Goal: Information Seeking & Learning: Learn about a topic

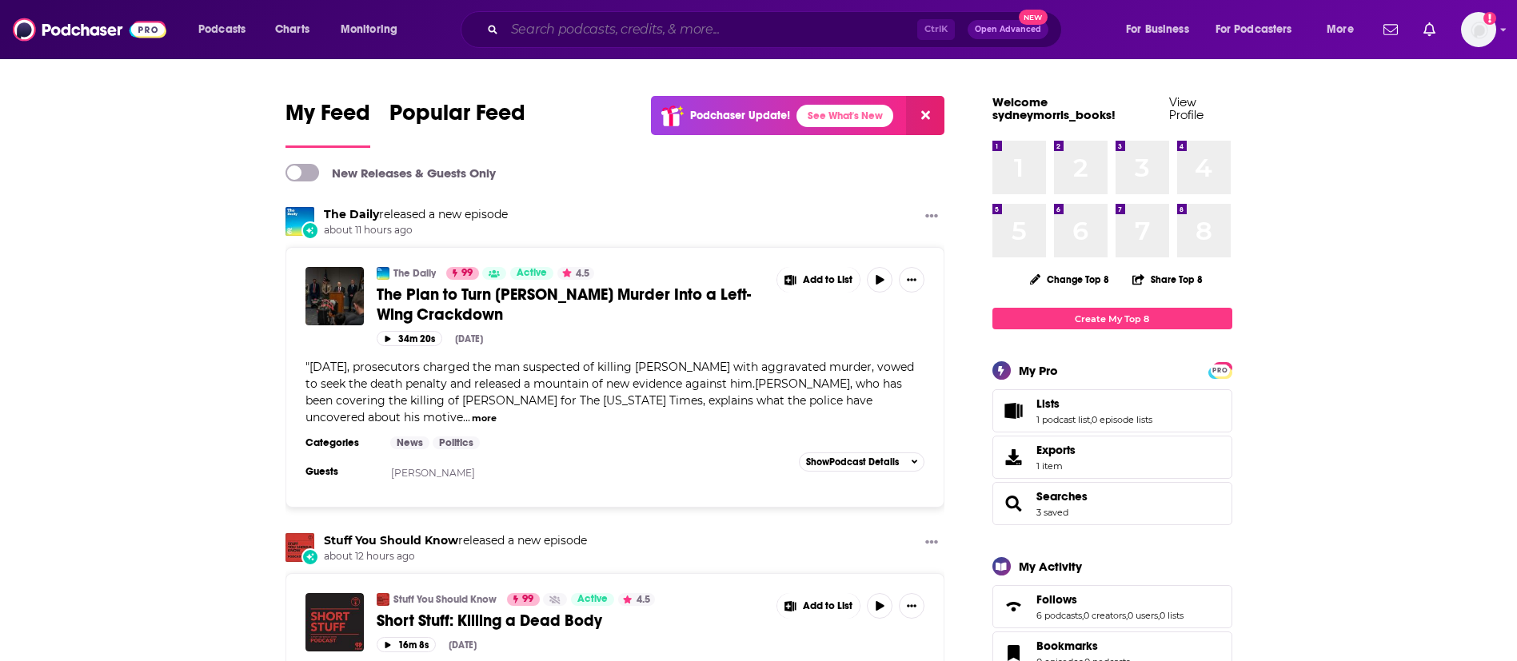
click at [620, 26] on input "Search podcasts, credits, & more..." at bounding box center [711, 30] width 413 height 26
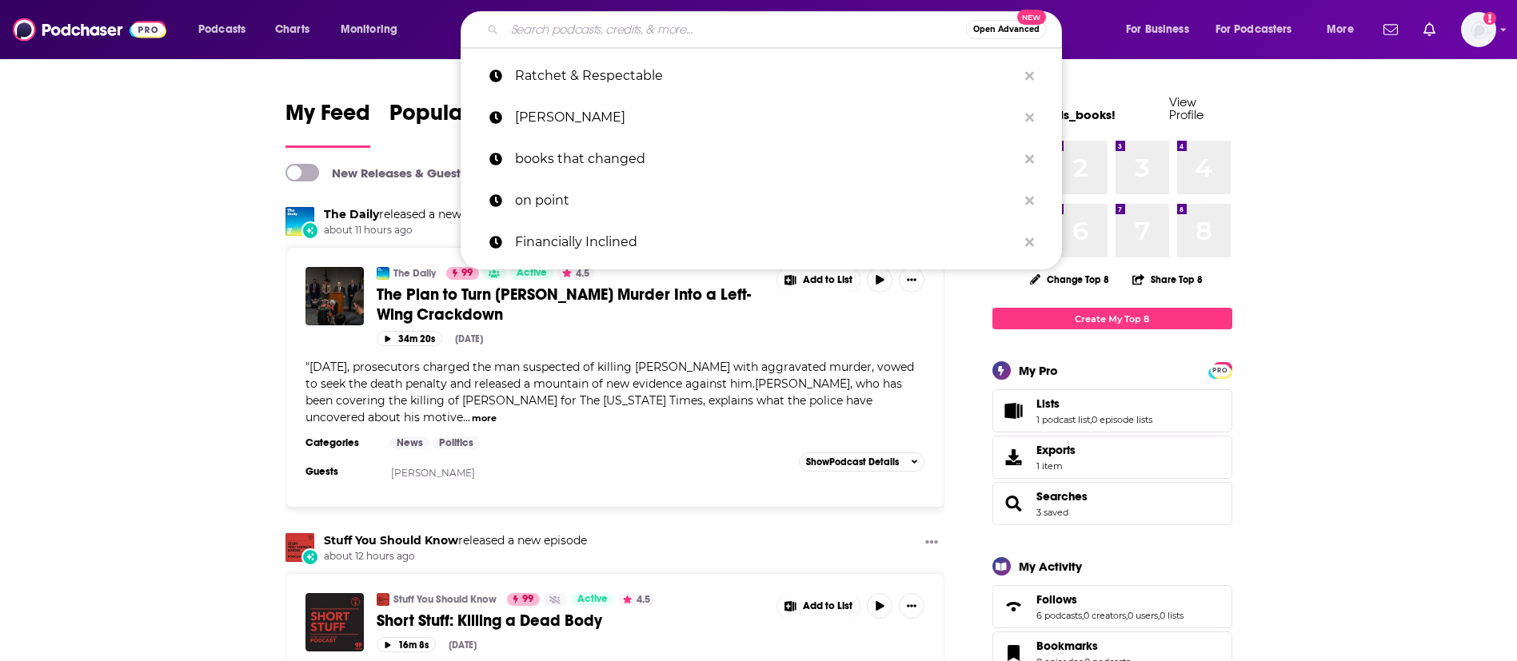
paste input "Hallmarkies"
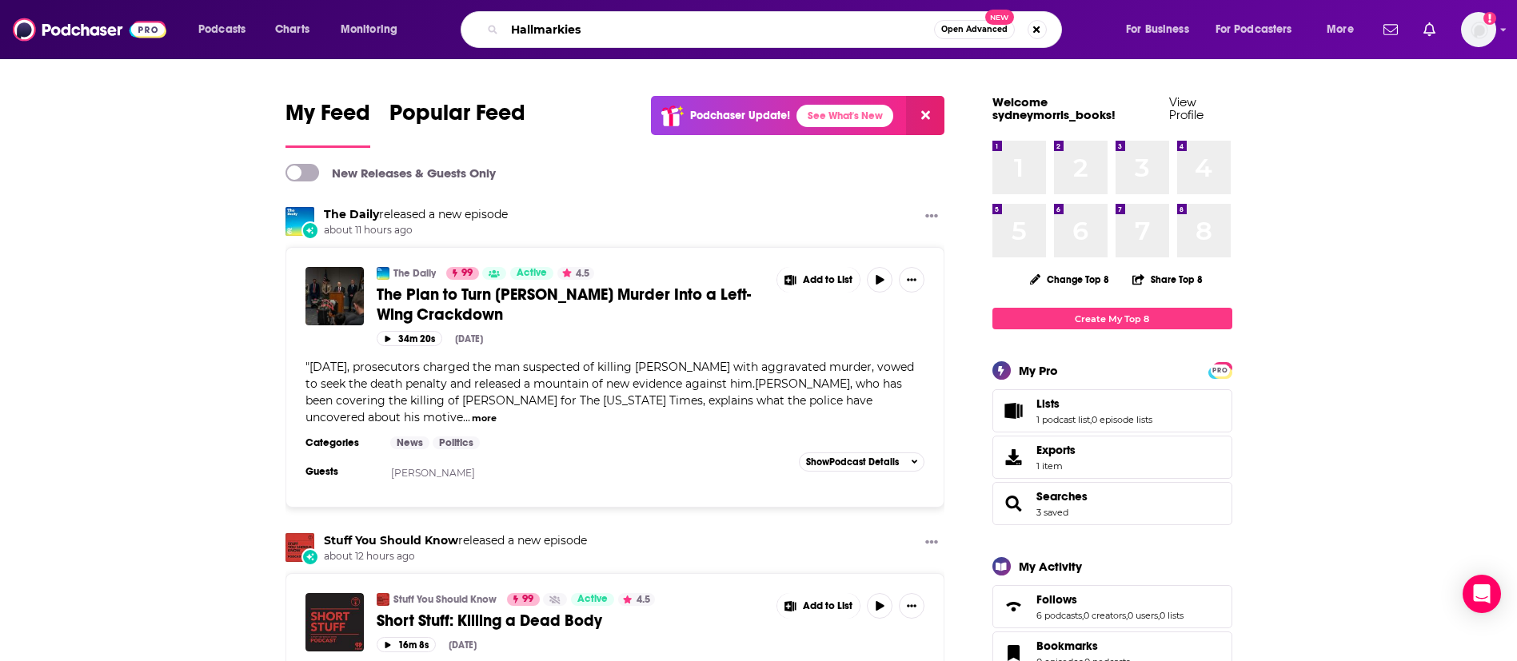
type input "Hallmarkies"
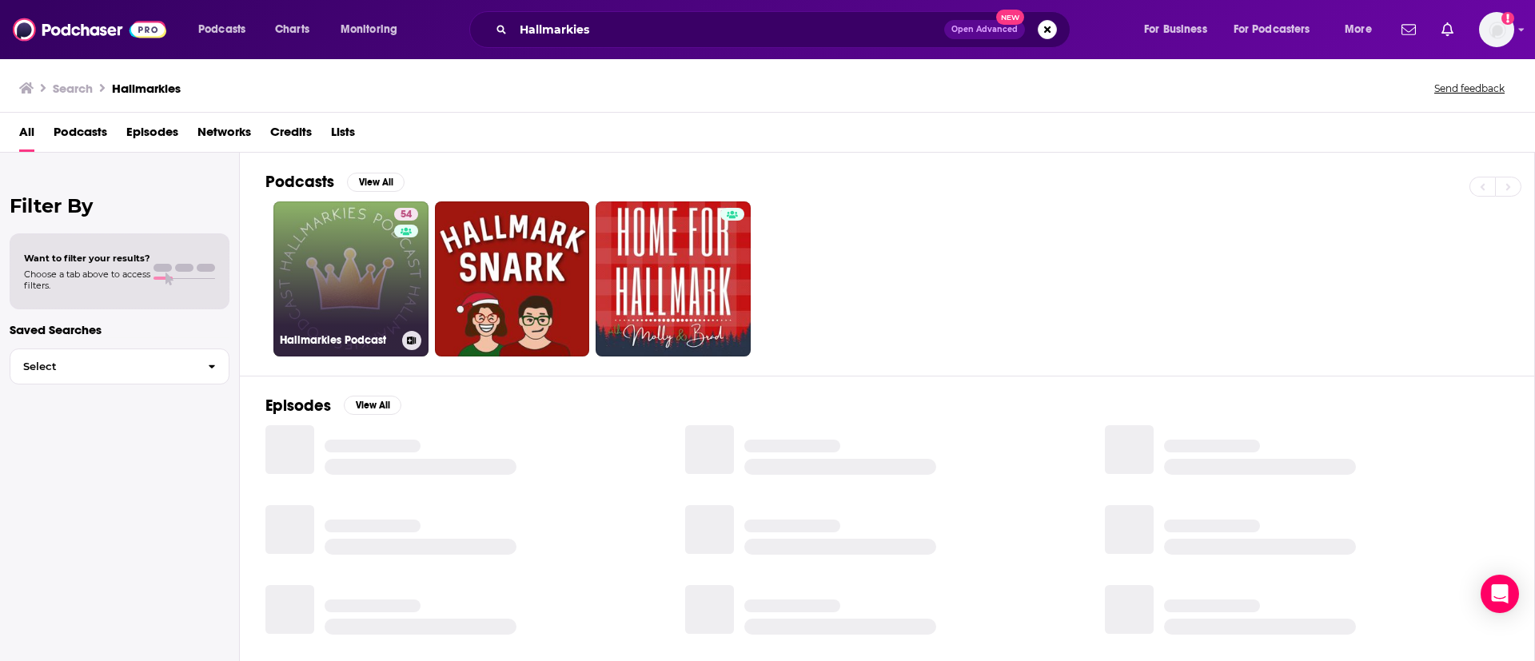
click at [411, 307] on div "54" at bounding box center [408, 269] width 28 height 123
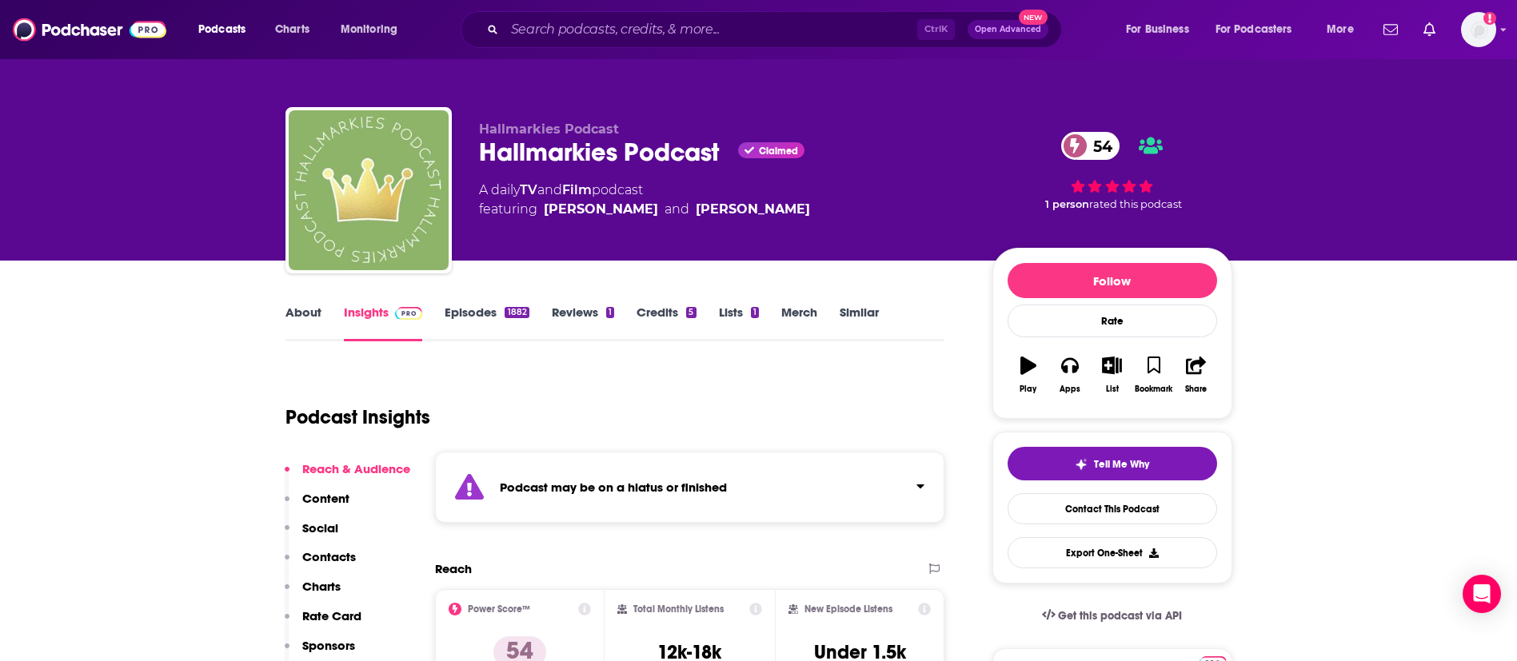
scroll to position [120, 0]
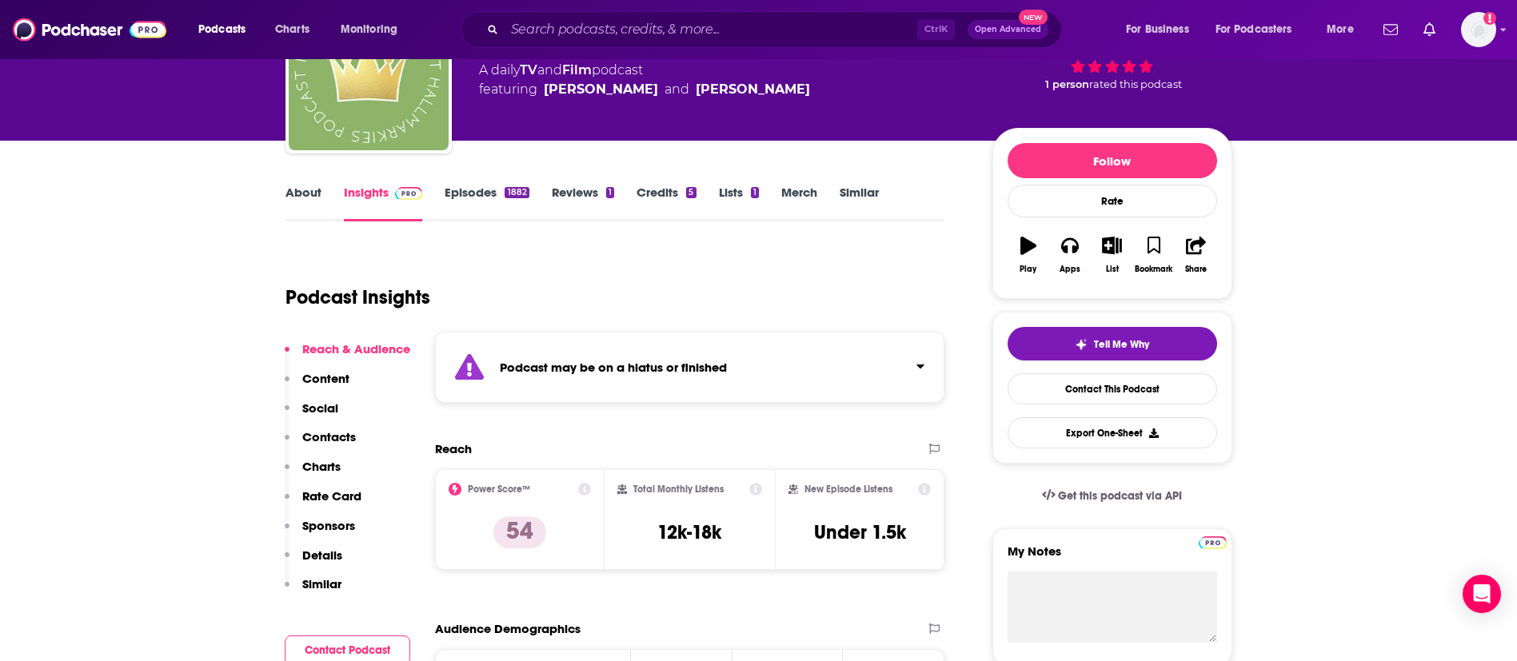
click at [477, 192] on link "Episodes 1882" at bounding box center [487, 203] width 84 height 37
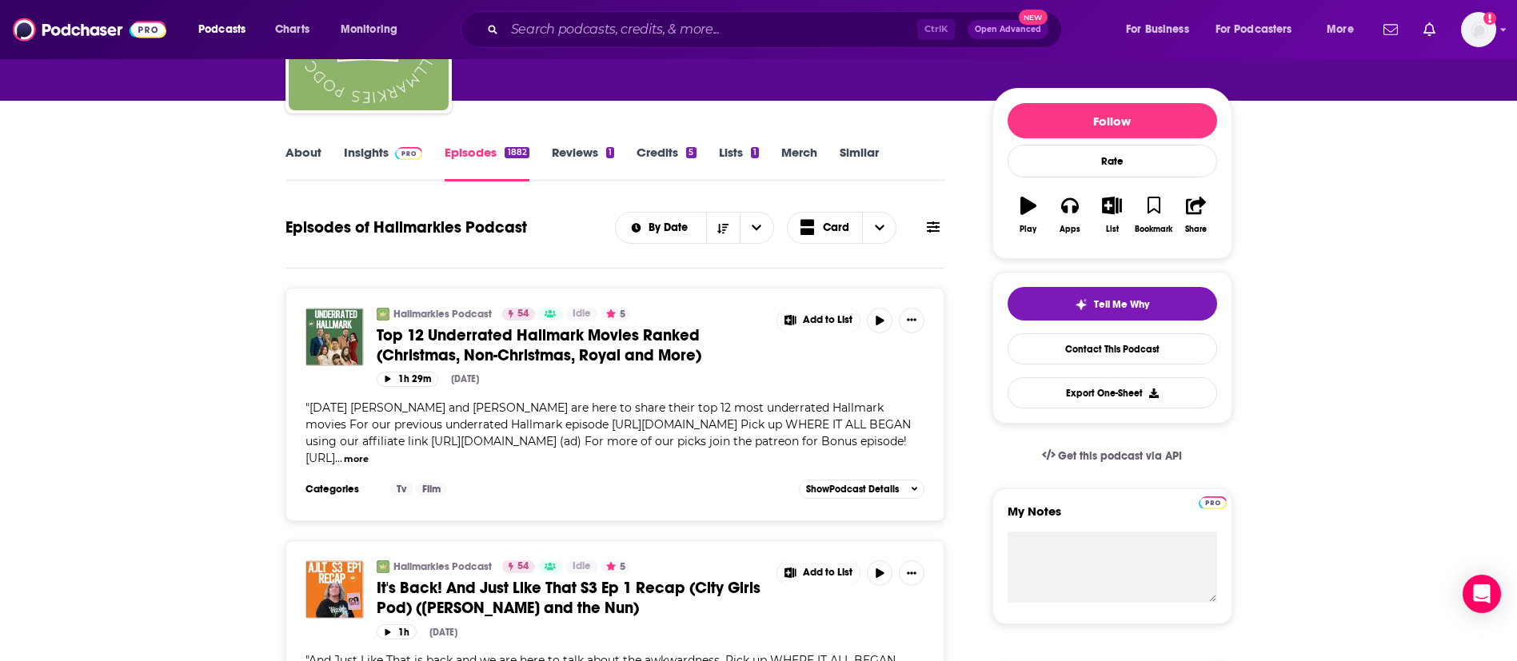
scroll to position [120, 0]
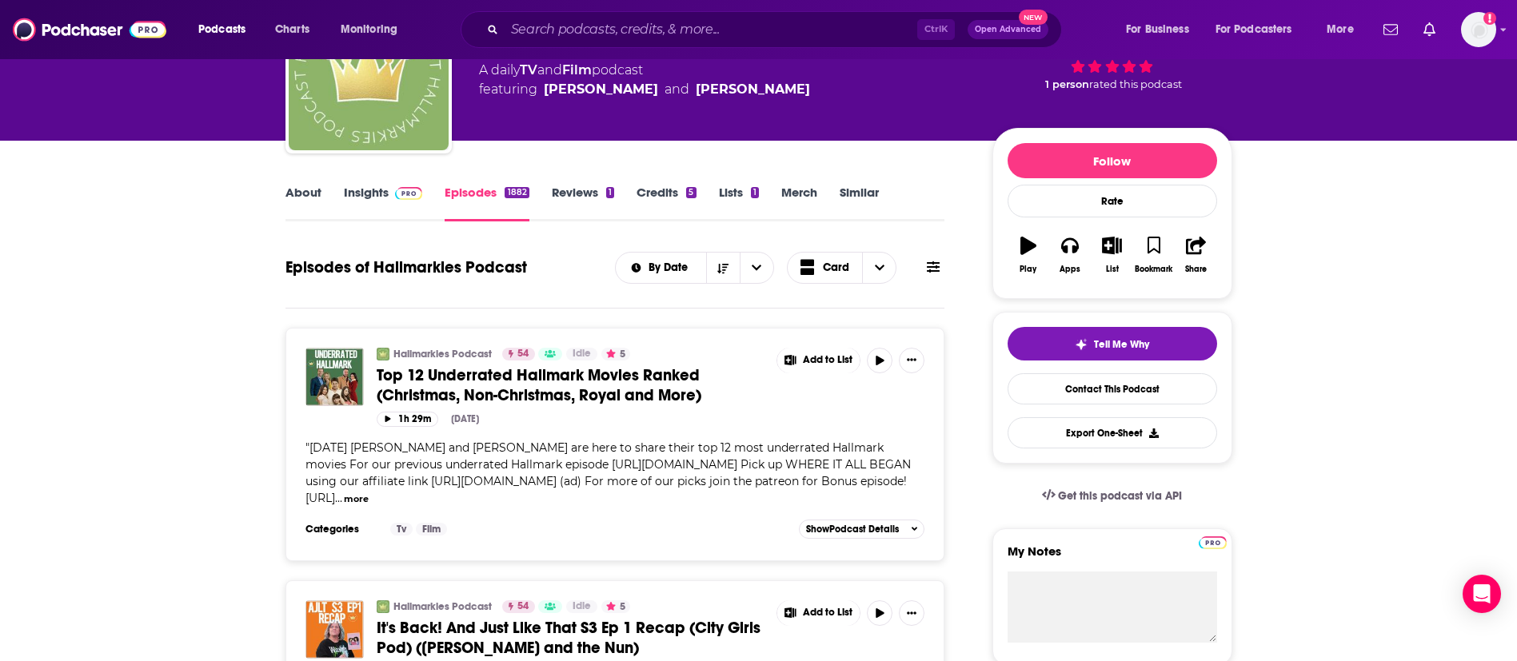
click at [317, 190] on link "About" at bounding box center [303, 203] width 36 height 37
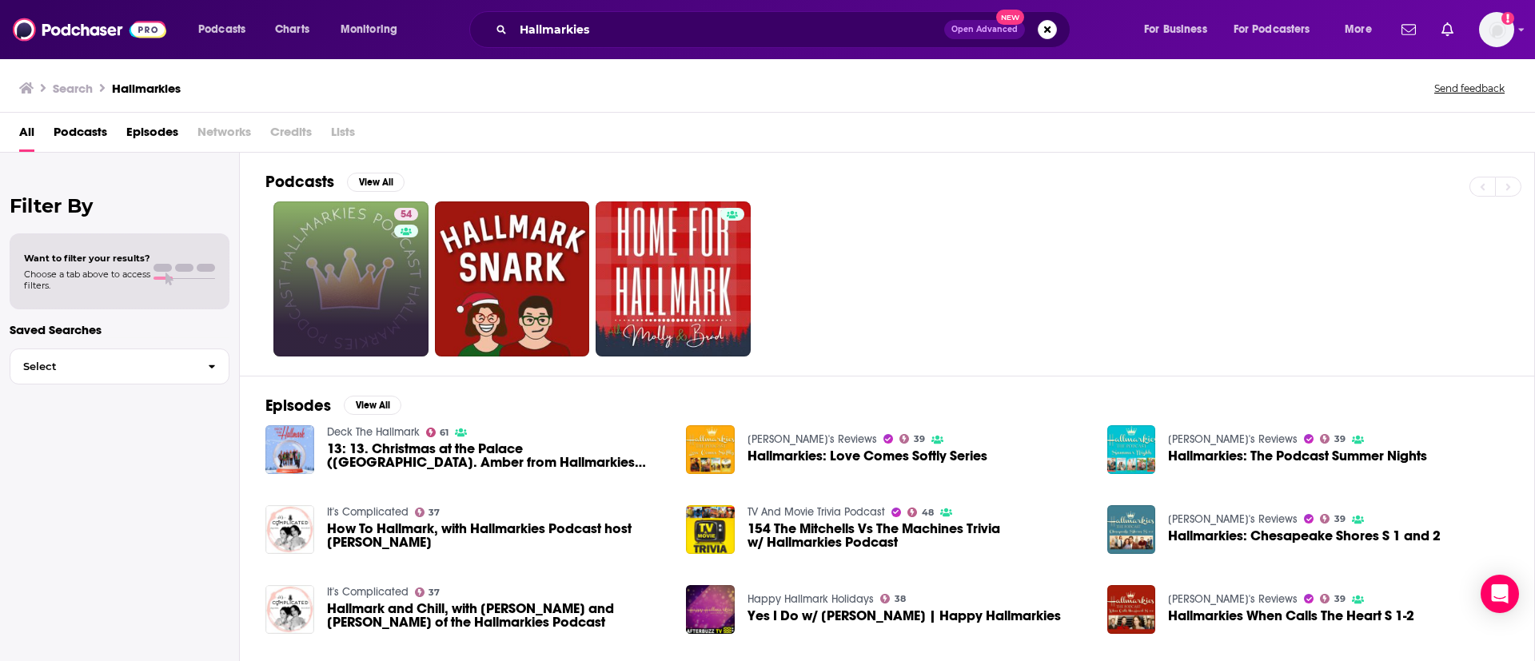
click at [405, 248] on div "Has guests" at bounding box center [404, 254] width 66 height 24
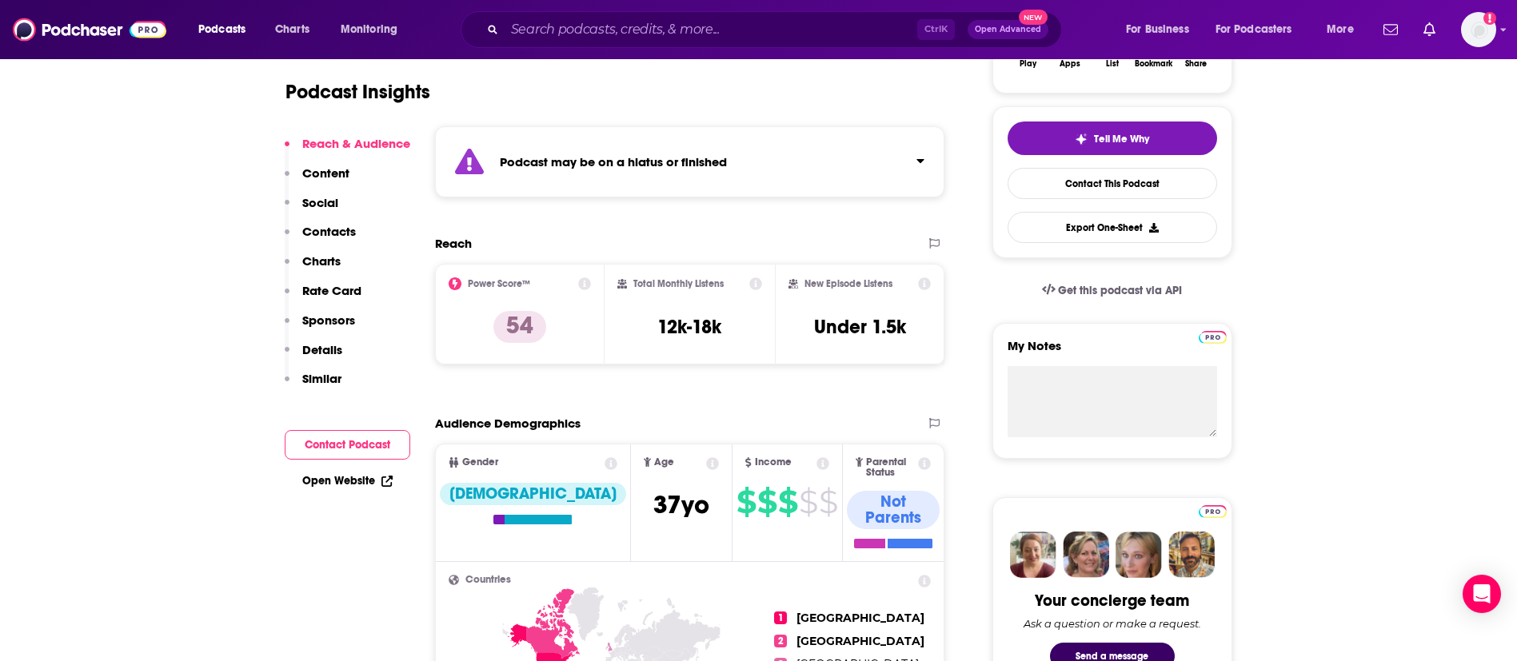
scroll to position [360, 0]
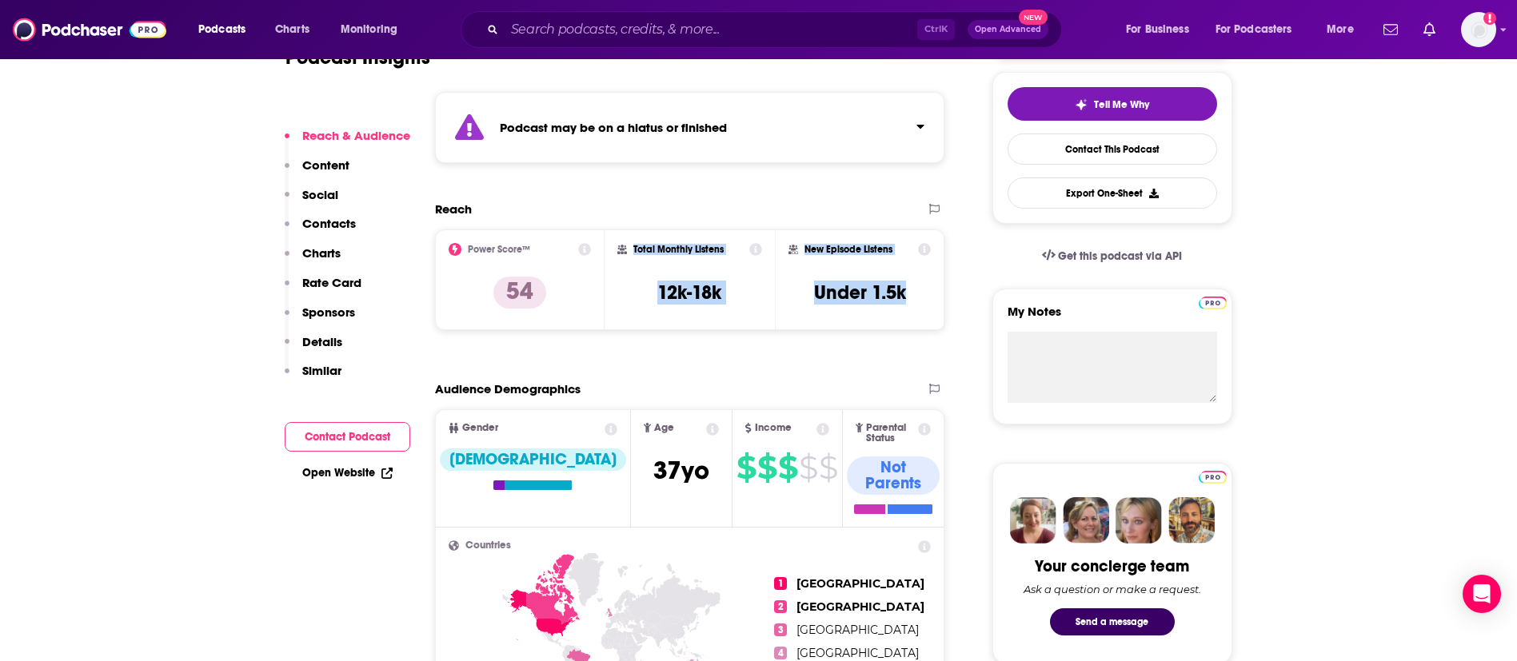
drag, startPoint x: 751, startPoint y: 265, endPoint x: 608, endPoint y: 243, distance: 144.9
click at [608, 243] on div "Power Score™ 54 Total Monthly Listens 12k-18k New Episode Listens Under 1.5k" at bounding box center [690, 279] width 510 height 101
copy div "Total Monthly Listens 12k-18k New Episode Listens Under 1.5k"
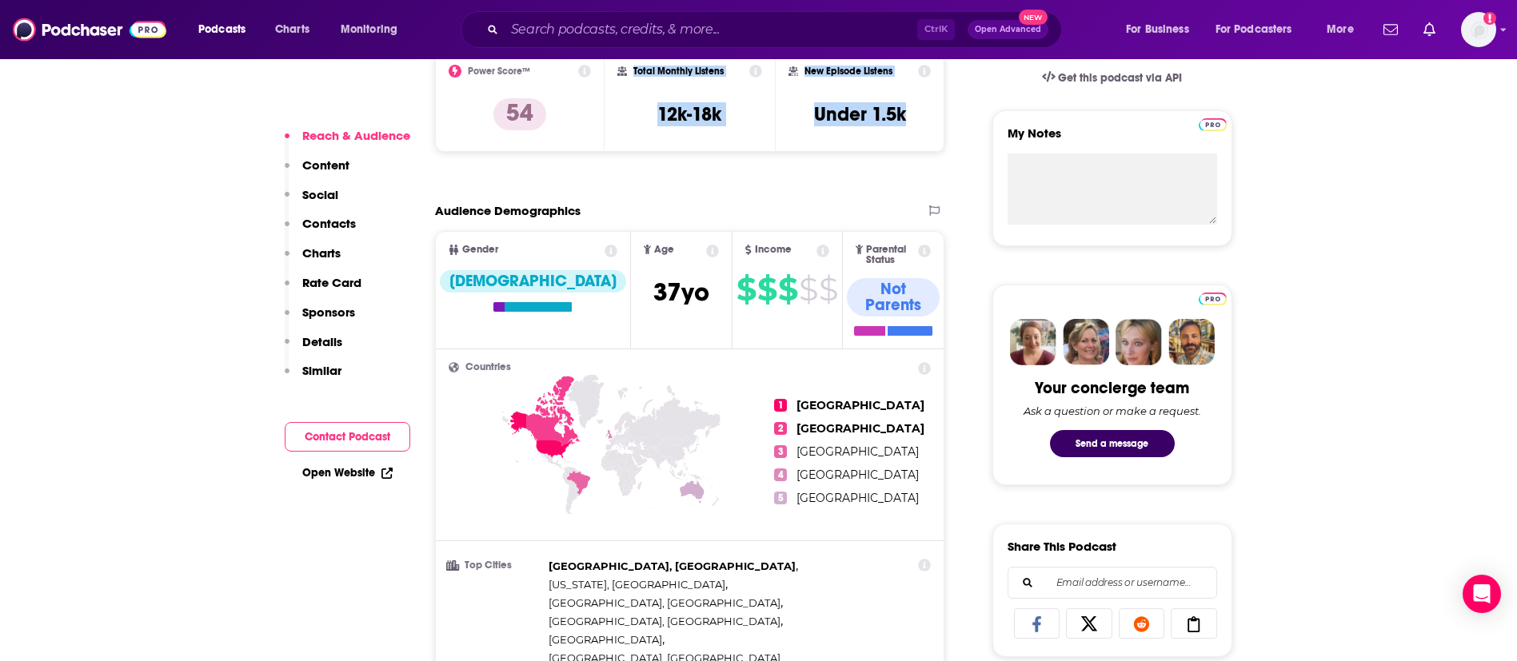
scroll to position [600, 0]
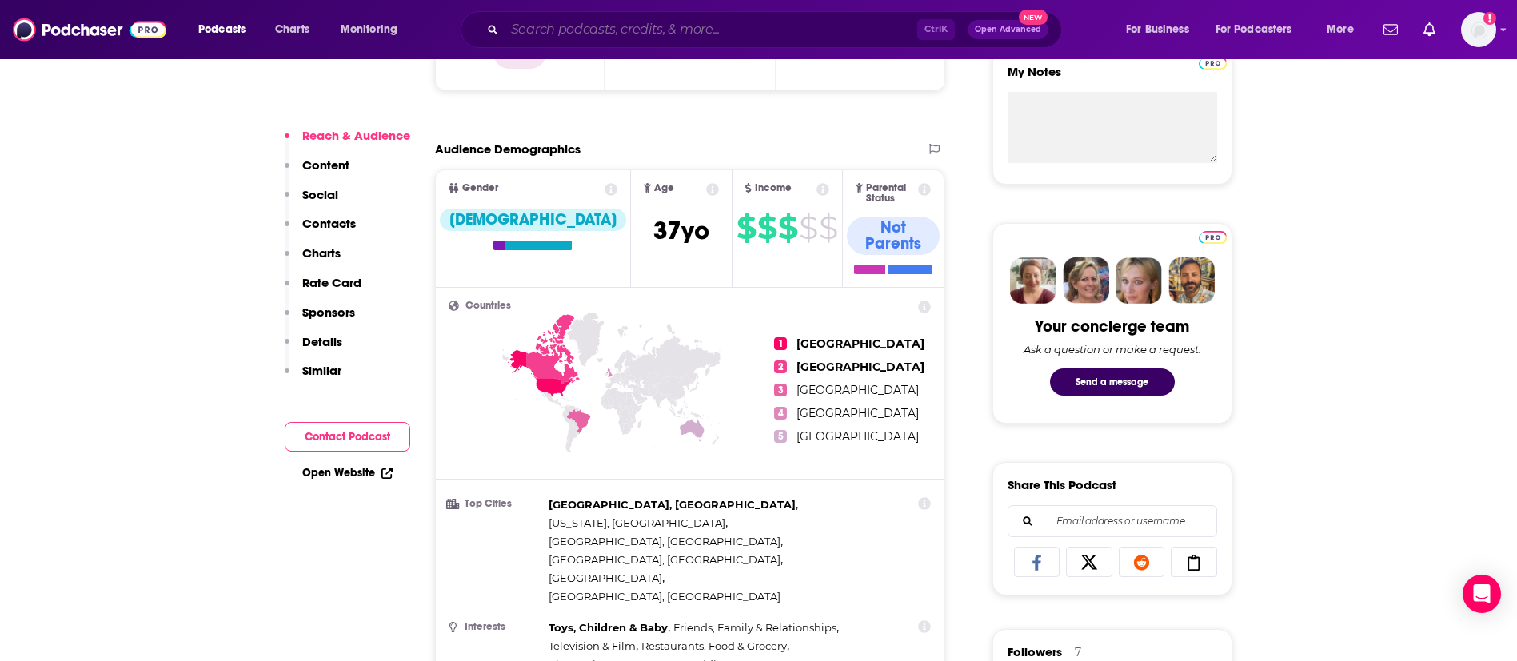
click at [657, 28] on input "Search podcasts, credits, & more..." at bounding box center [711, 30] width 413 height 26
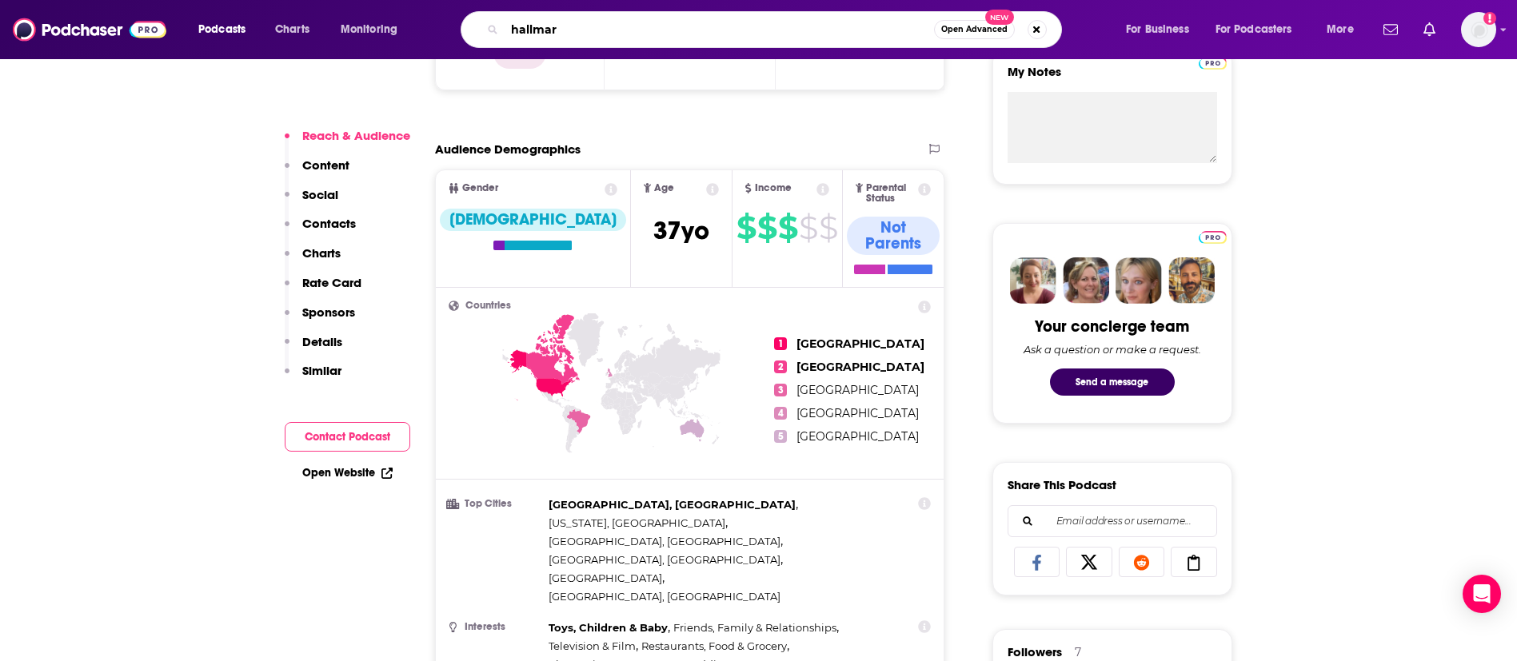
type input "hallmark"
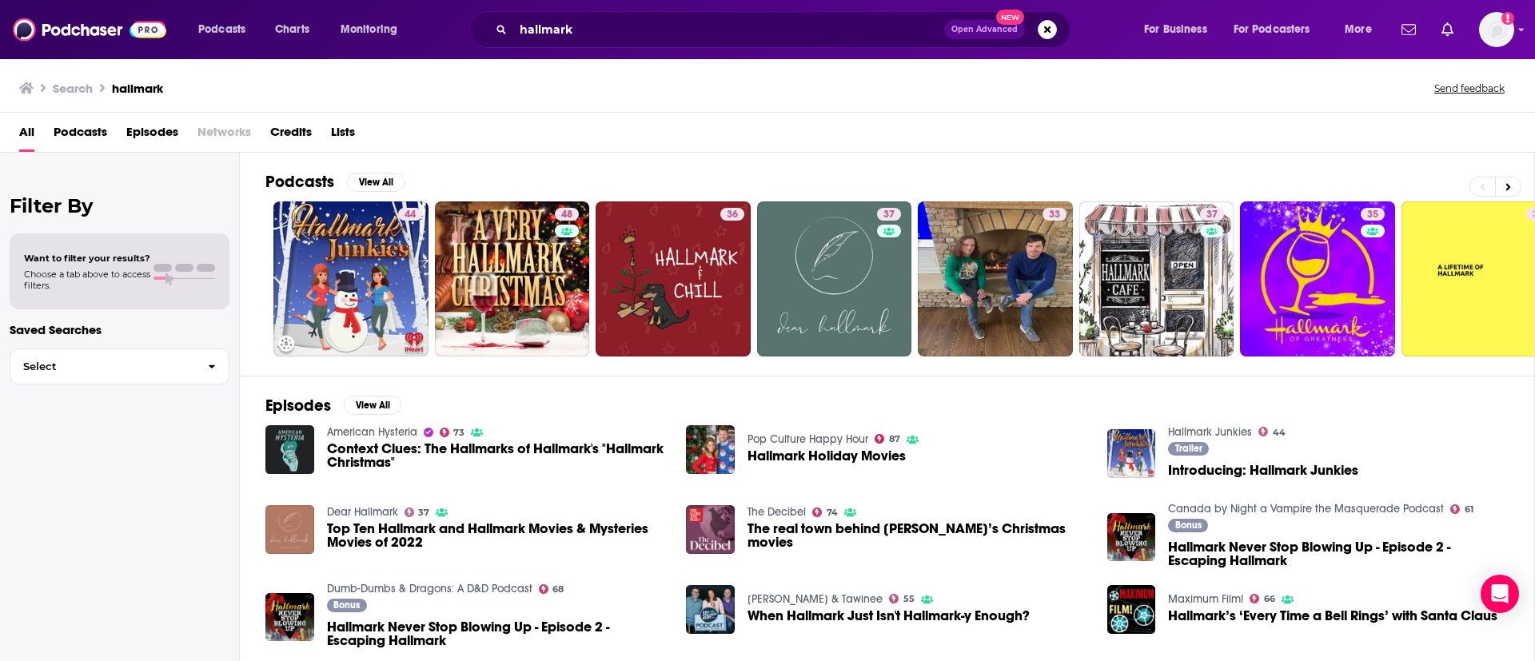
click at [77, 134] on span "Podcasts" at bounding box center [81, 135] width 54 height 33
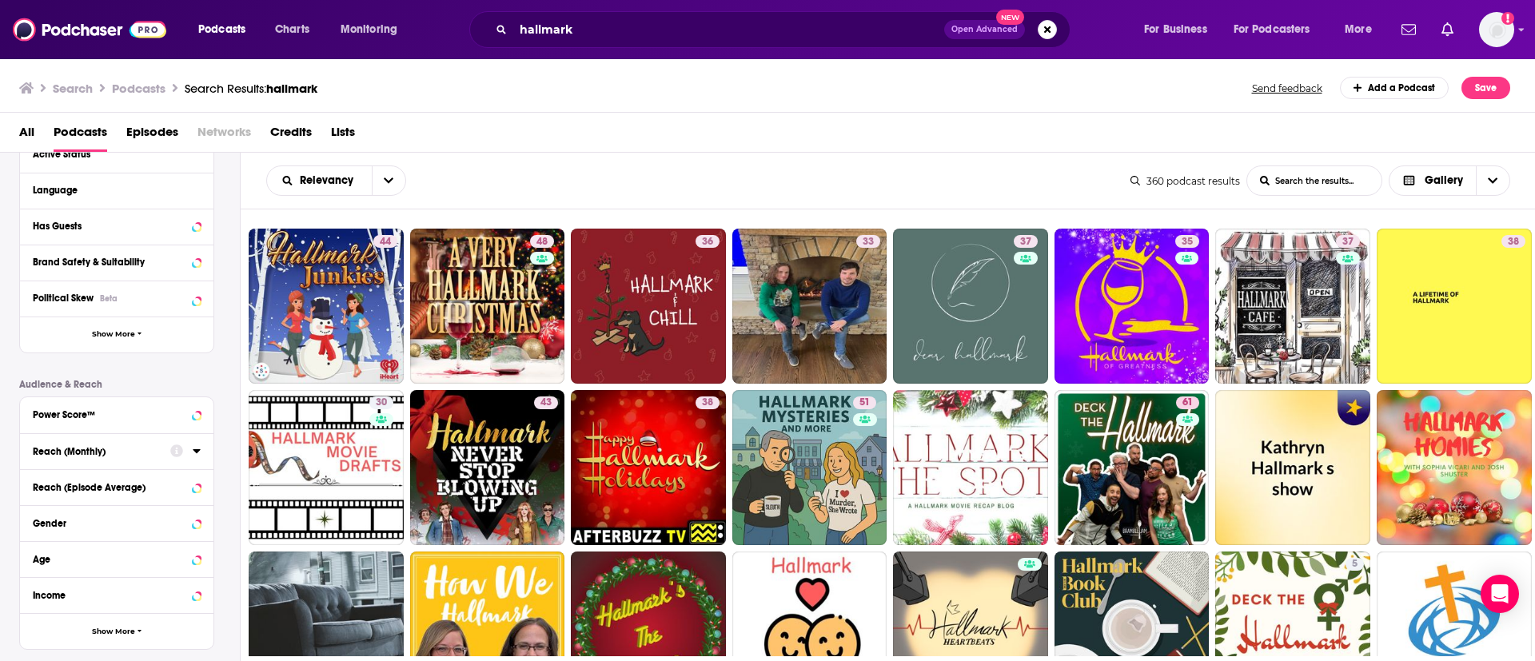
scroll to position [240, 0]
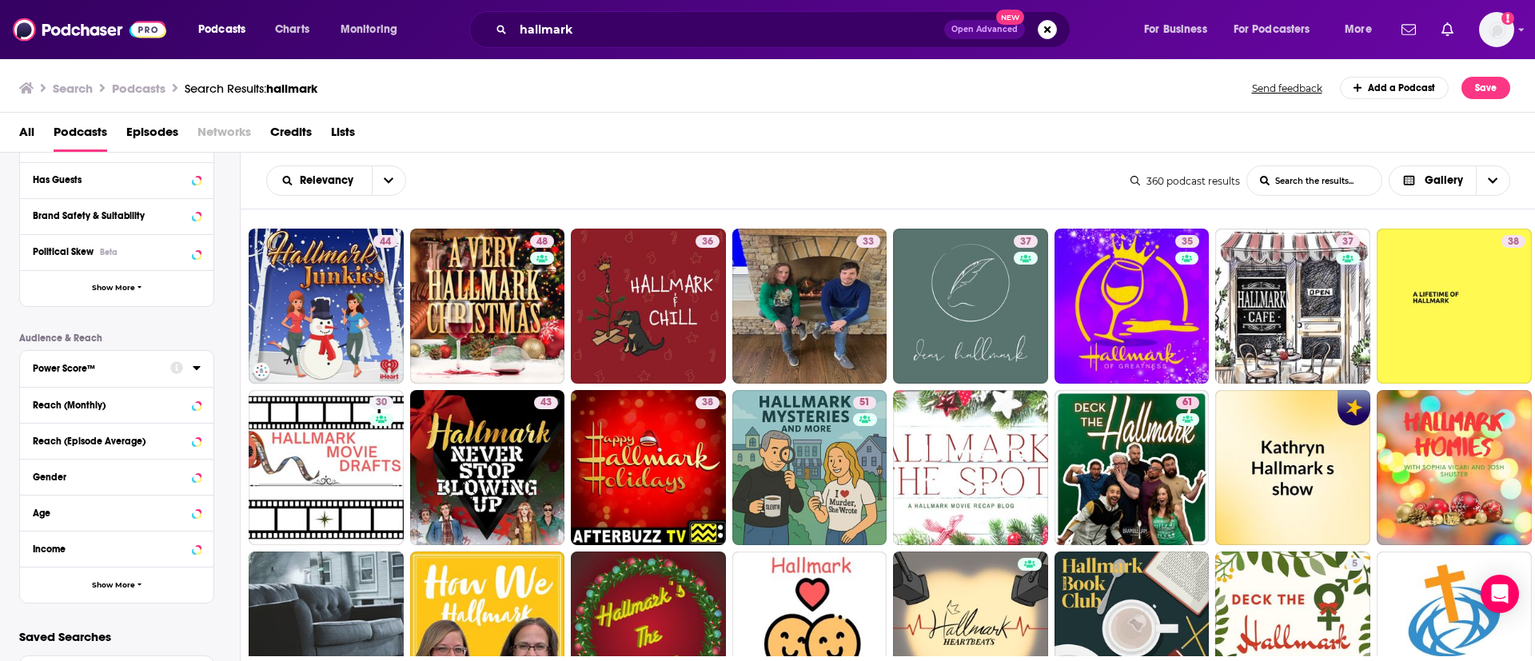
click at [126, 363] on div "Power Score™" at bounding box center [96, 368] width 127 height 11
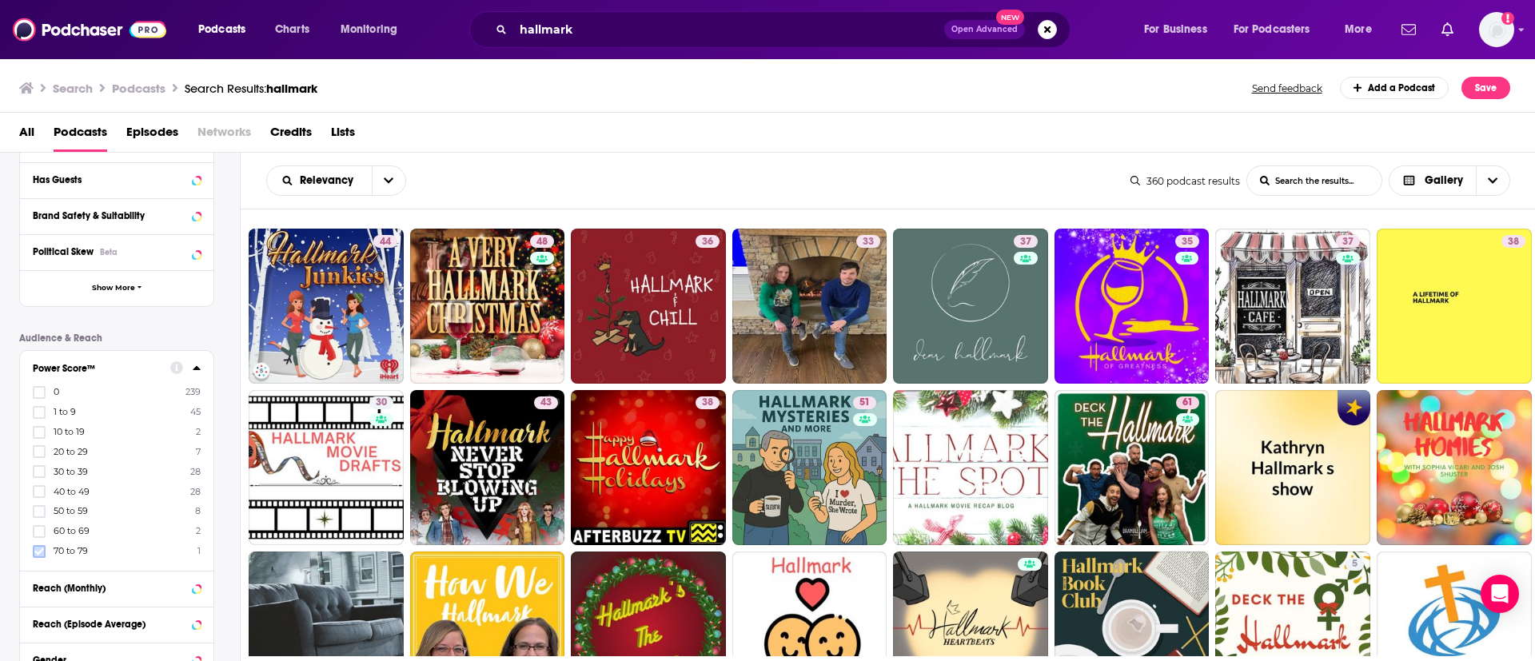
click at [34, 552] on label at bounding box center [39, 551] width 13 height 13
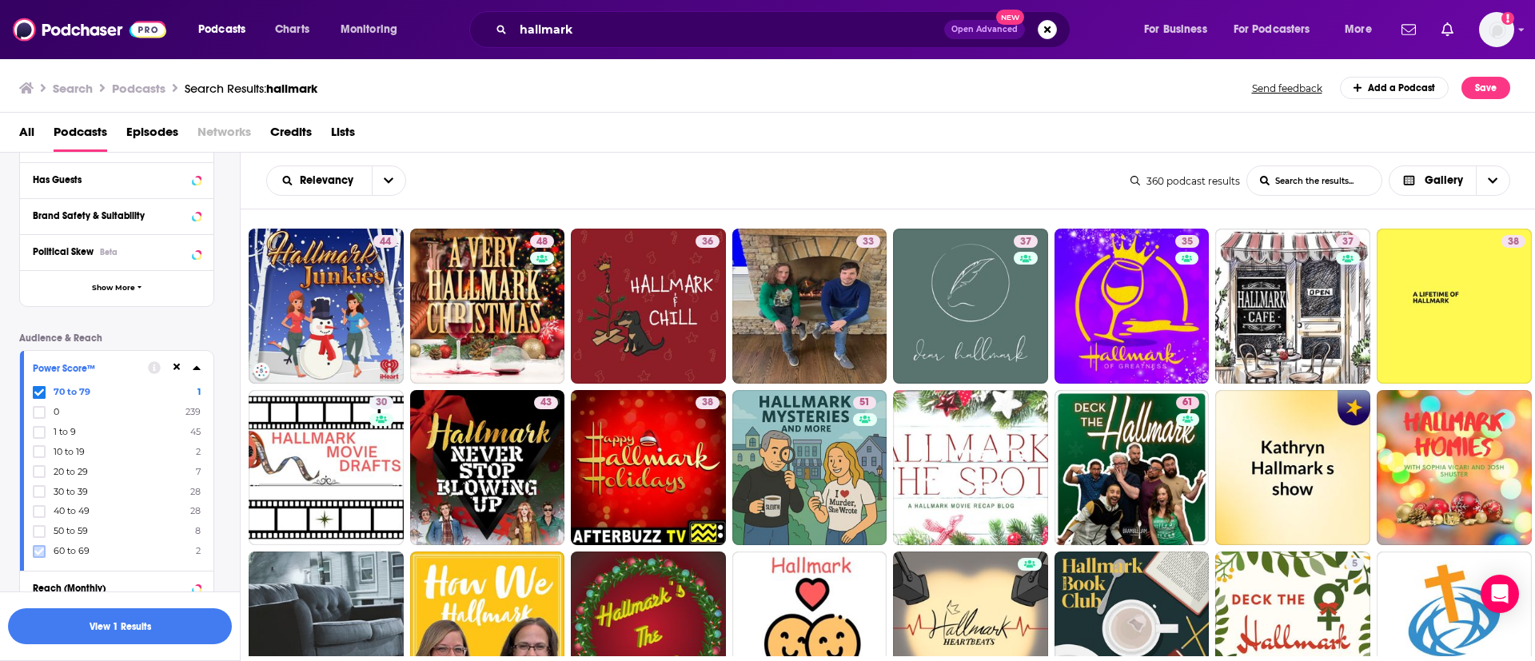
click at [38, 549] on icon at bounding box center [39, 552] width 10 height 10
click at [42, 552] on icon at bounding box center [39, 552] width 10 height 10
click at [104, 620] on button "button" at bounding box center [120, 626] width 224 height 36
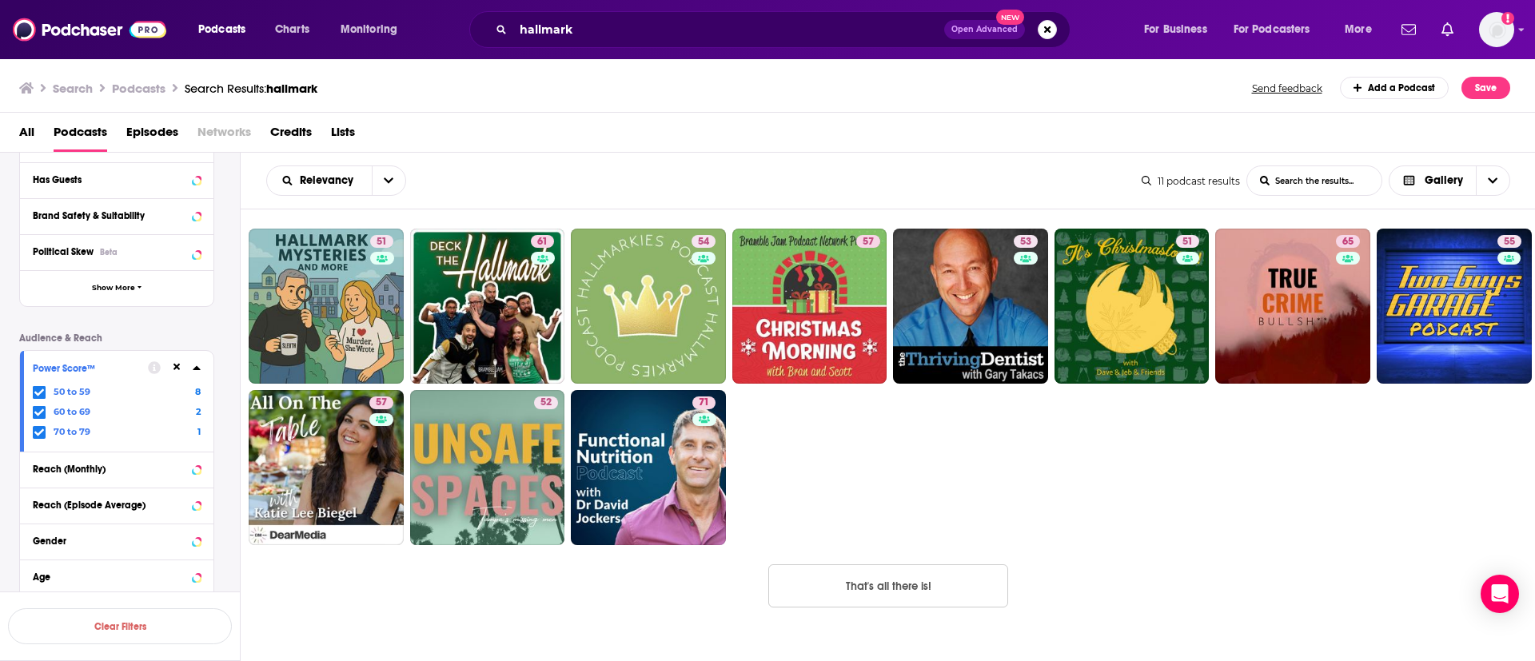
click at [36, 430] on icon at bounding box center [39, 433] width 10 height 10
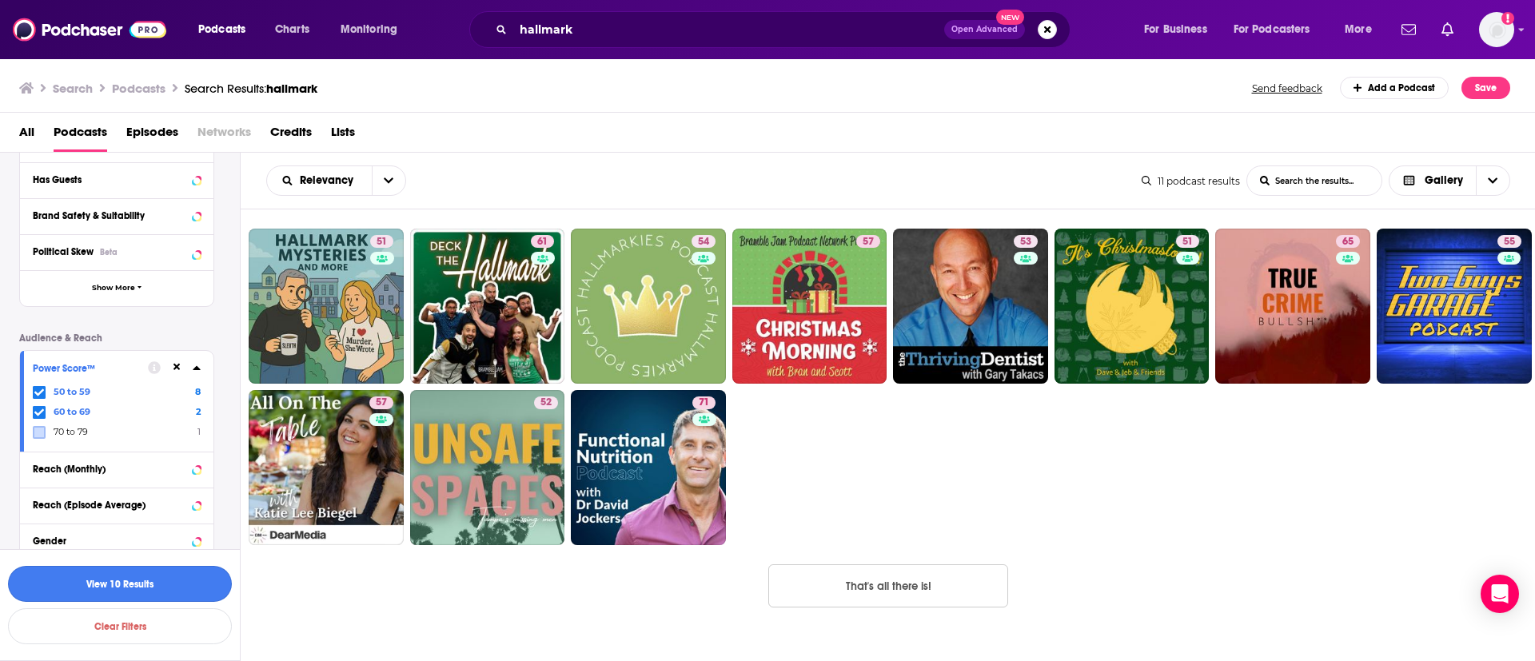
click at [137, 575] on button "View 10 Results" at bounding box center [120, 584] width 224 height 36
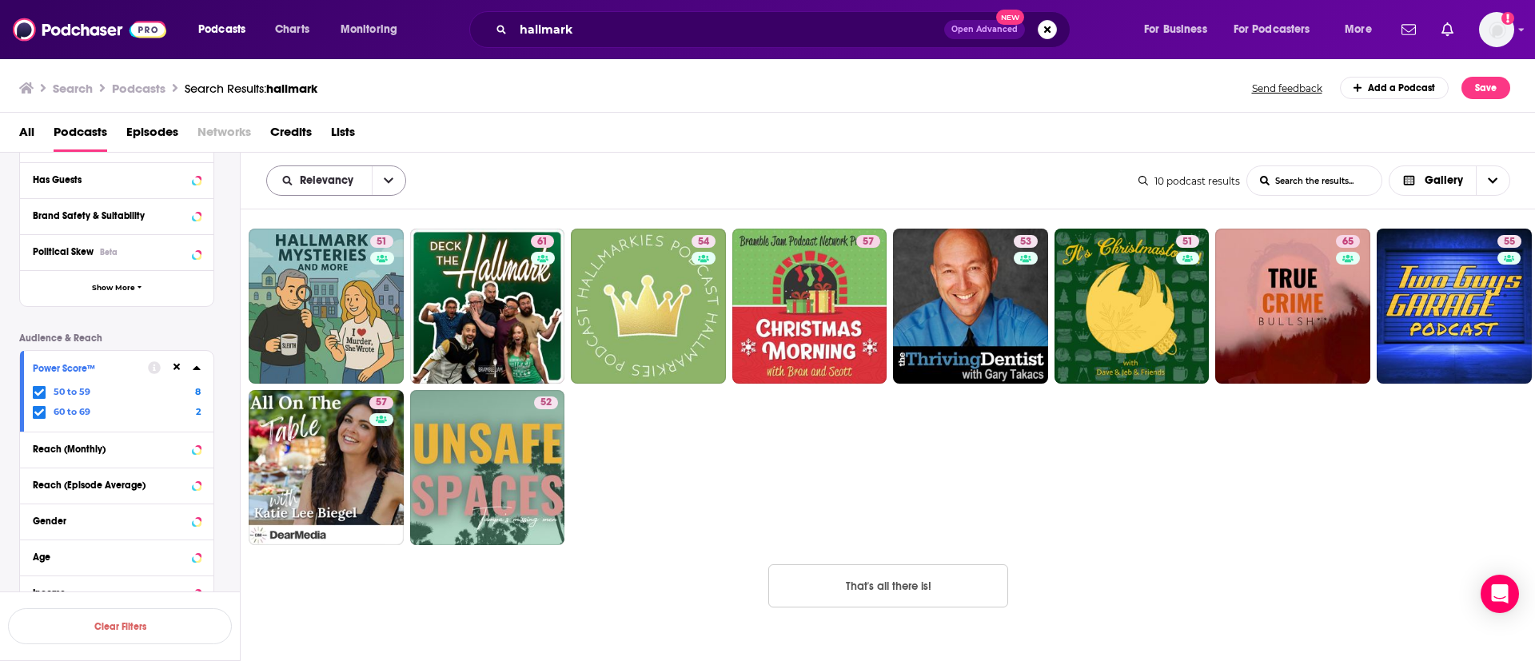
click at [384, 170] on button "open menu" at bounding box center [389, 180] width 34 height 29
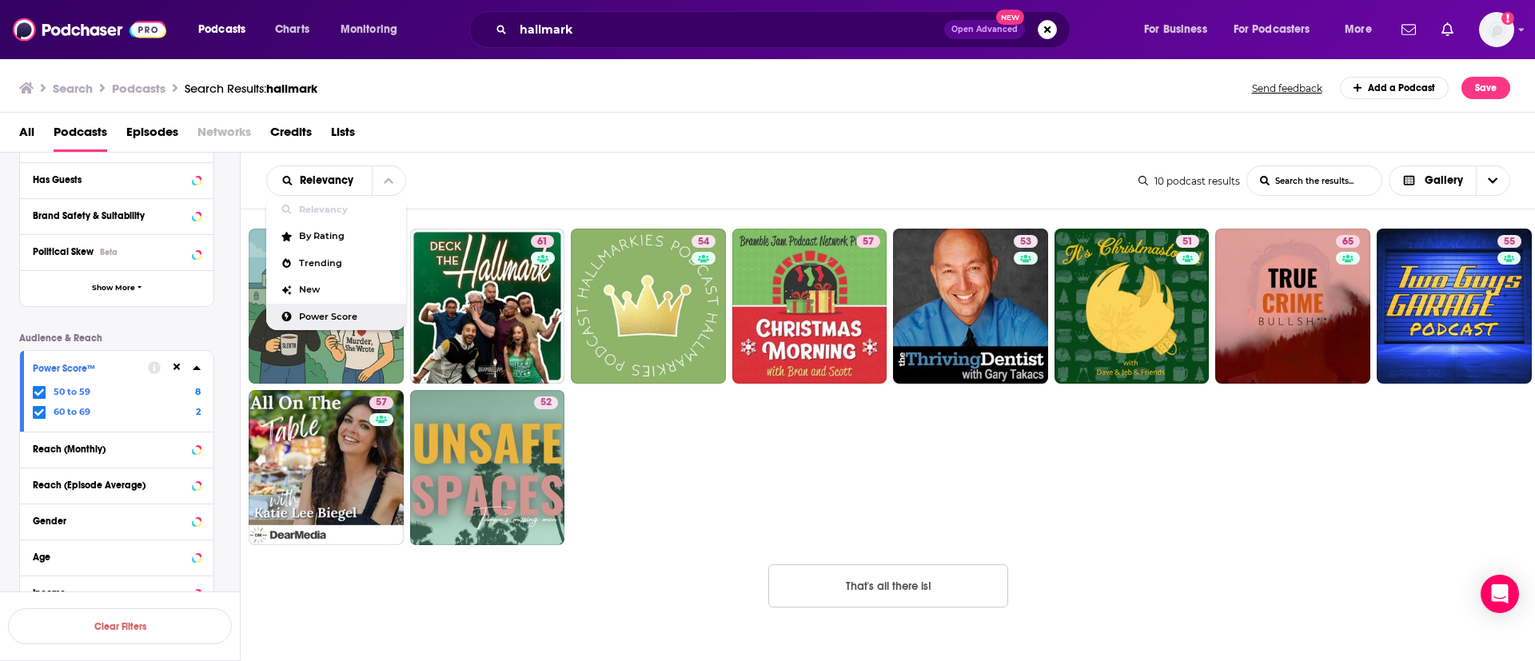
click at [361, 316] on span "Power Score" at bounding box center [346, 317] width 94 height 9
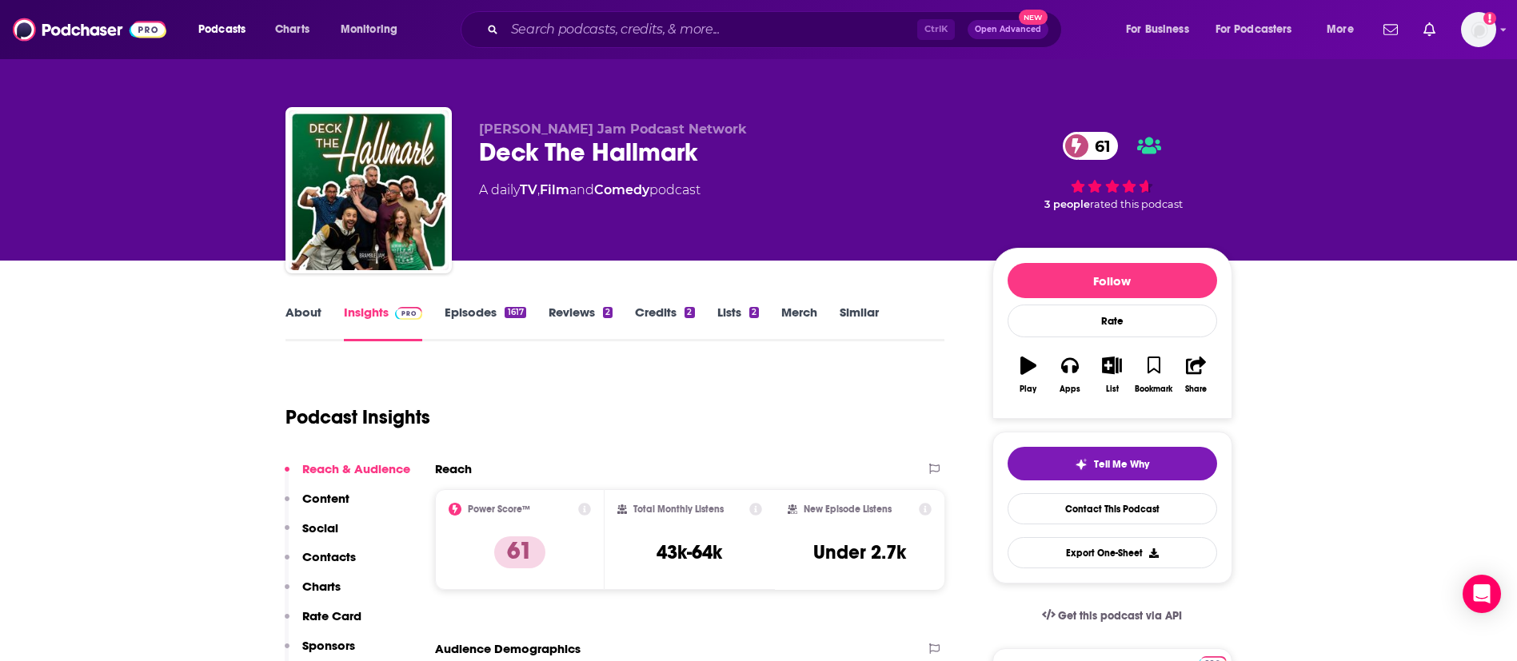
click at [312, 308] on link "About" at bounding box center [303, 323] width 36 height 37
